Goal: Task Accomplishment & Management: Complete application form

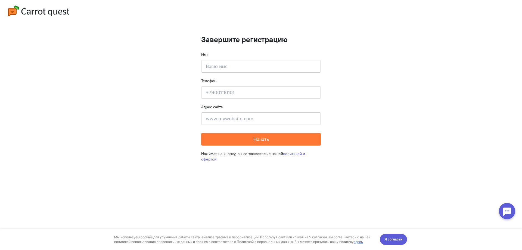
click at [186, 35] on cq-completion-registration "Завершите регистрацию Имя Введите своё имя Телефон Введите свой телефон Адрес с…" at bounding box center [261, 125] width 522 height 250
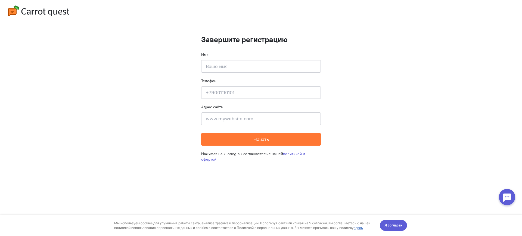
click at [131, 27] on cq-completion-registration "Завершите регистрацию Имя Введите своё имя Телефон Введите свой телефон Адрес с…" at bounding box center [261, 118] width 522 height 236
